Goal: Check status: Check status

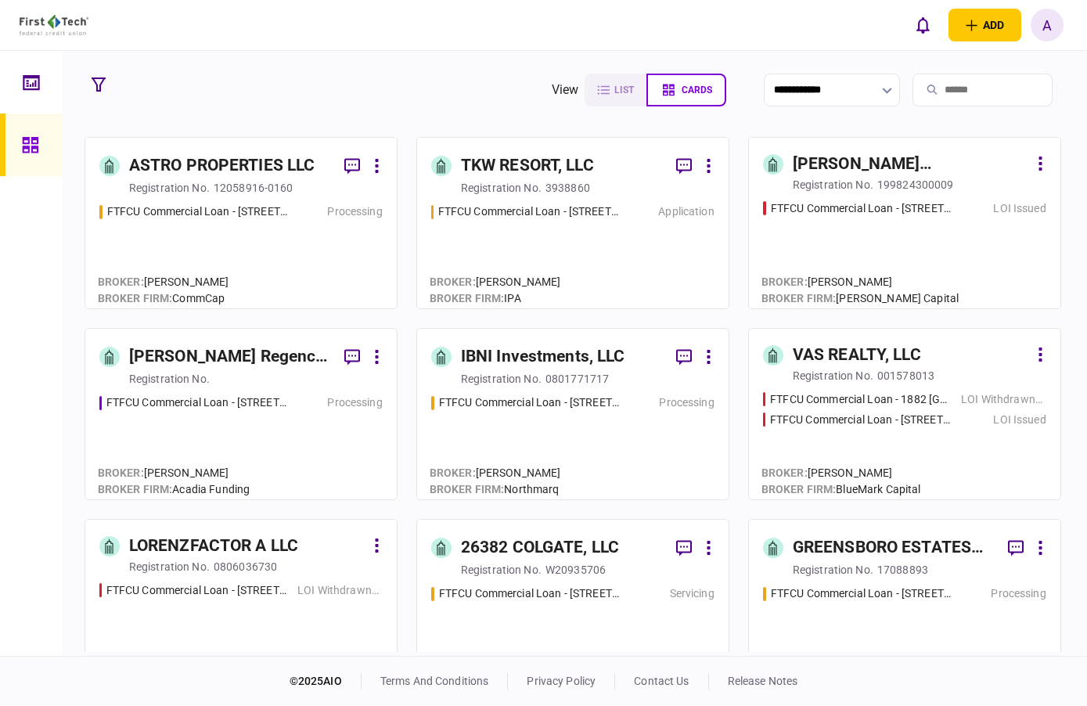
click at [949, 93] on input "search" at bounding box center [983, 90] width 140 height 33
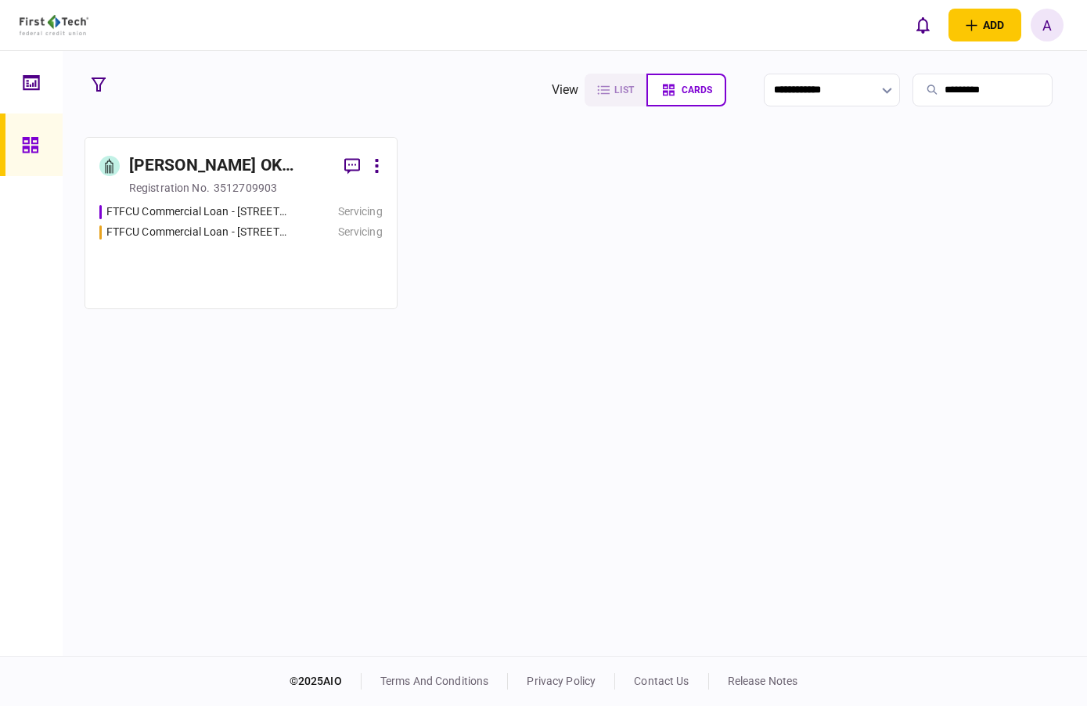
type input "*********"
click at [207, 262] on div "FTFCU Commercial Loan - [STREET_ADDRESS][PERSON_NAME] Servicing FTFCU Commercia…" at bounding box center [240, 248] width 283 height 91
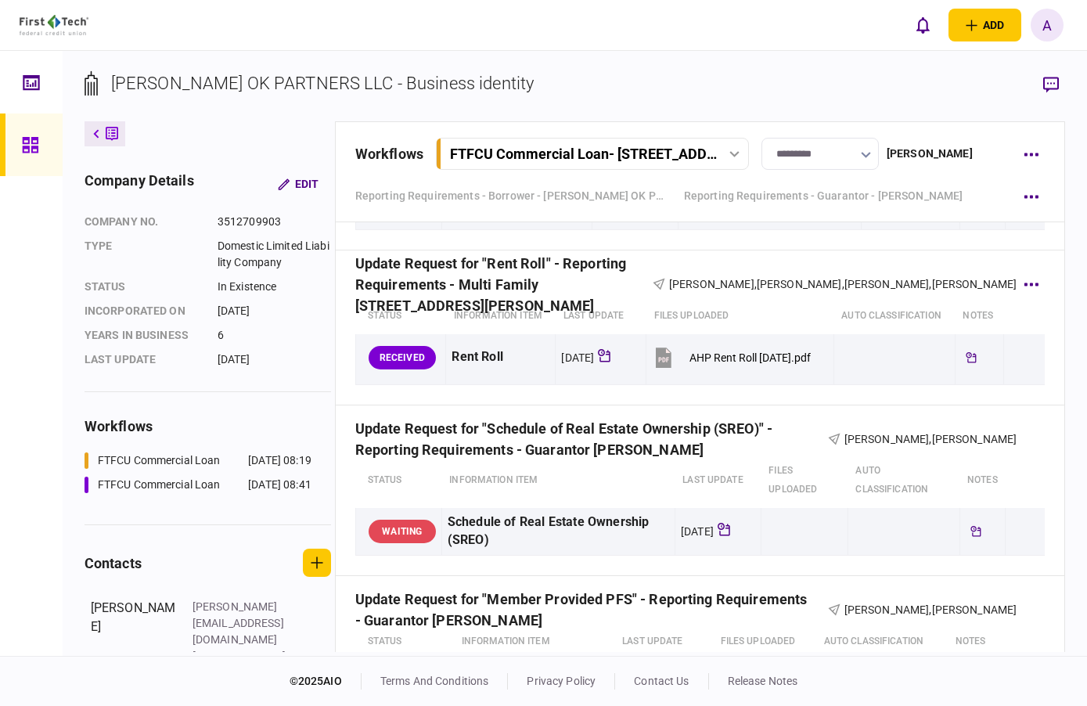
scroll to position [2035, 0]
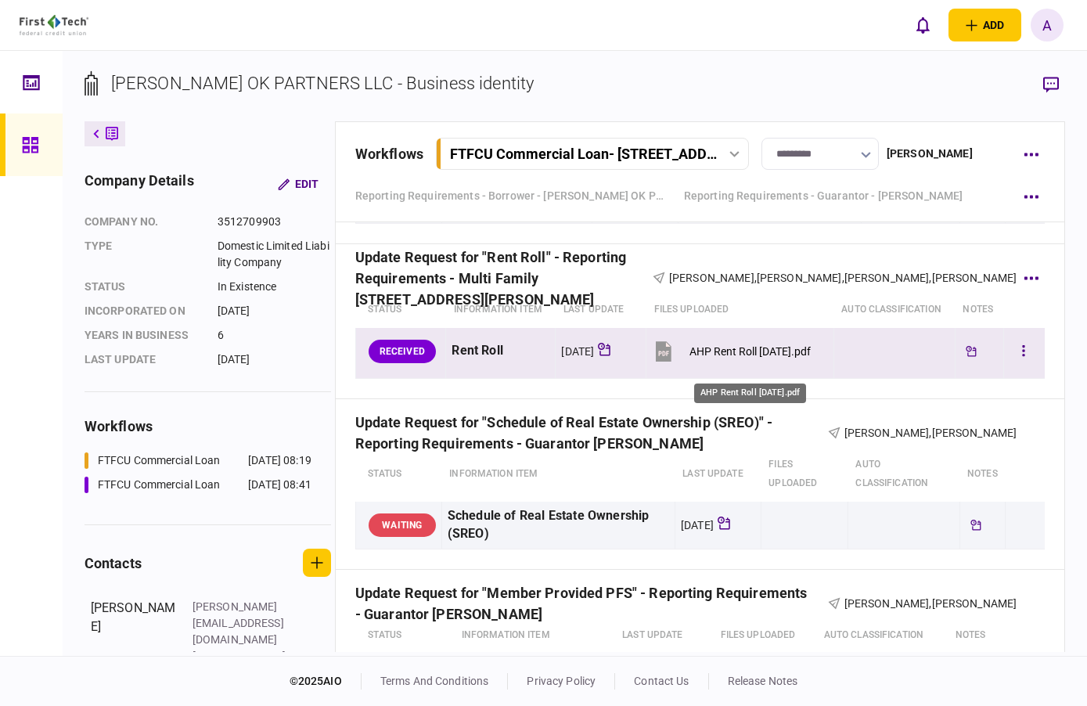
click at [786, 358] on div "AHP Rent Roll [DATE].pdf" at bounding box center [750, 351] width 121 height 13
click at [1010, 365] on button "button" at bounding box center [1024, 351] width 28 height 28
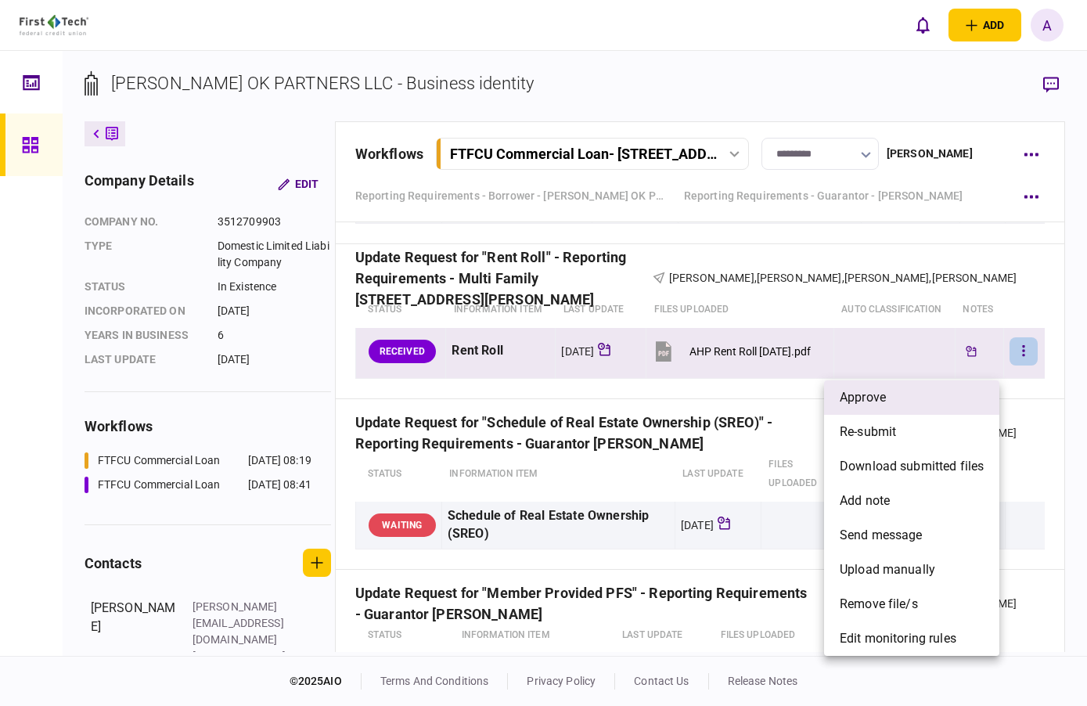
click at [888, 401] on li "approve" at bounding box center [911, 397] width 175 height 34
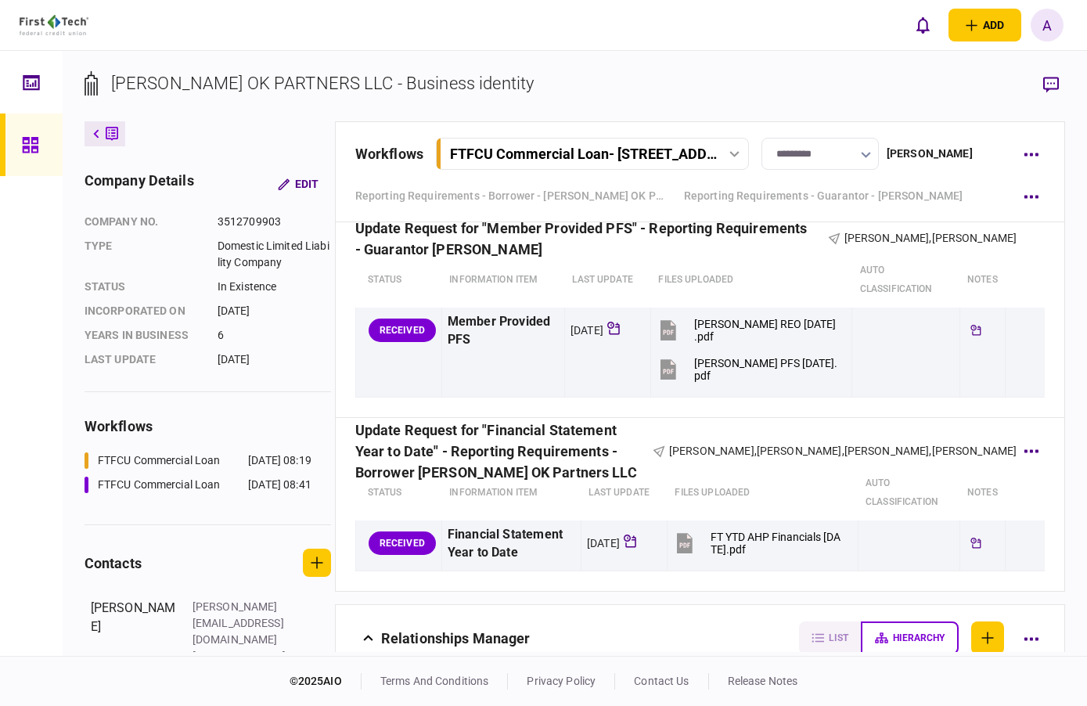
scroll to position [2974, 0]
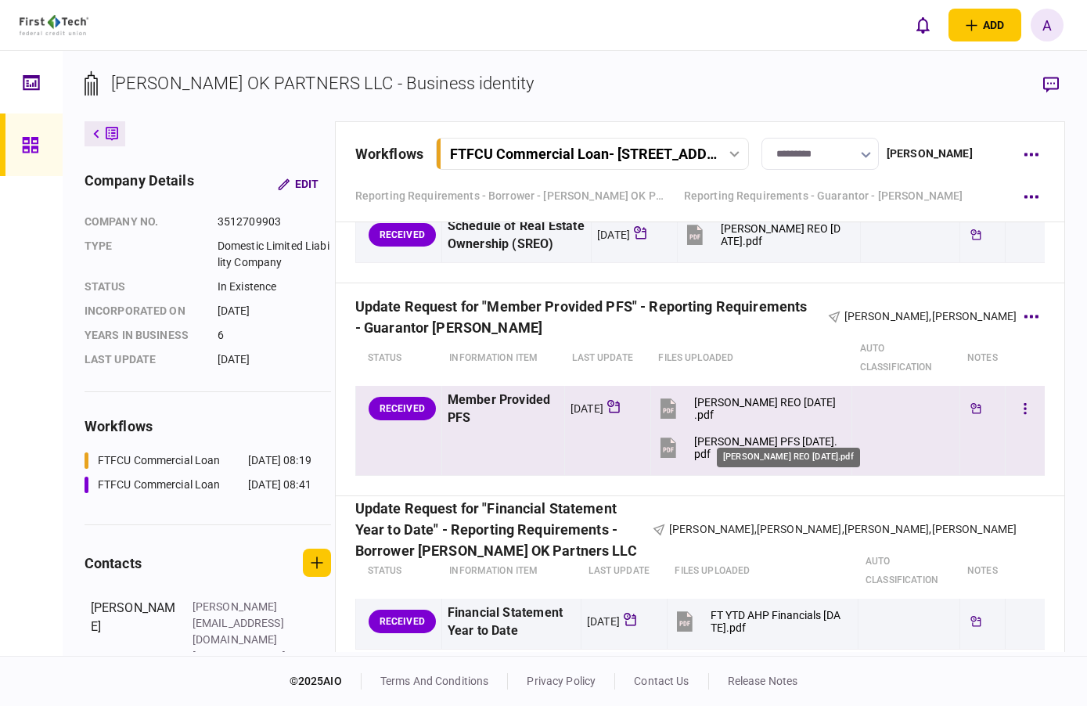
click at [752, 421] on div "[PERSON_NAME] REO [DATE].pdf" at bounding box center [766, 408] width 144 height 25
click at [777, 460] on div "[PERSON_NAME] PFS [DATE].pdf" at bounding box center [766, 447] width 144 height 25
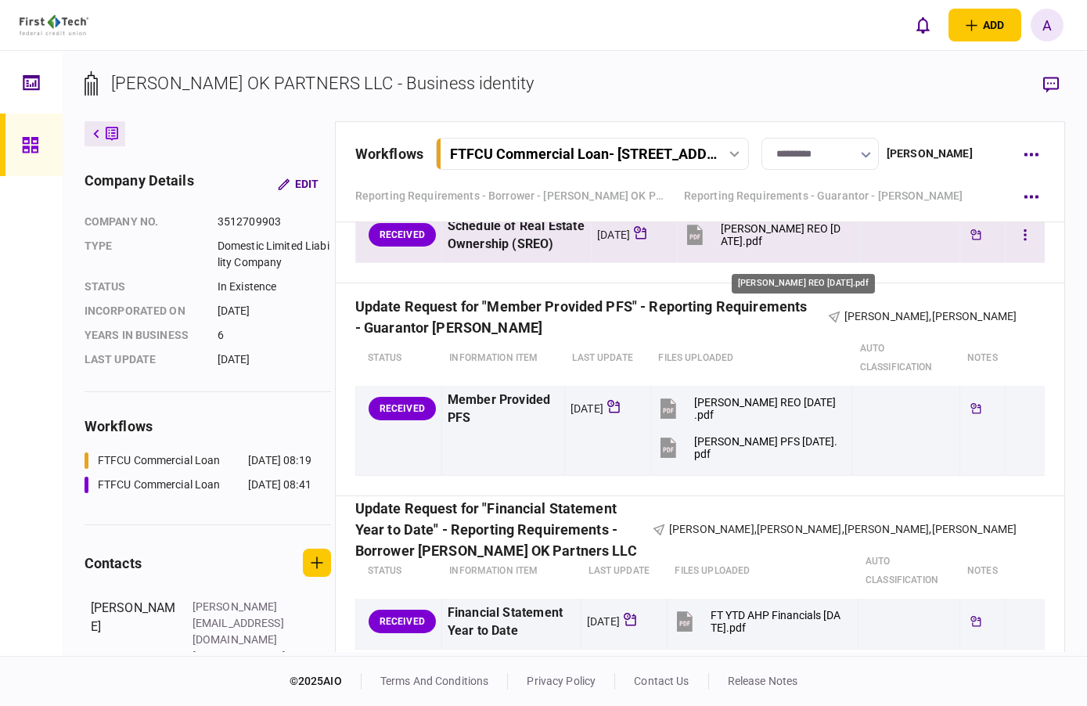
click at [772, 240] on div "[PERSON_NAME] REO [DATE].pdf" at bounding box center [784, 234] width 126 height 25
